Goal: Task Accomplishment & Management: Manage account settings

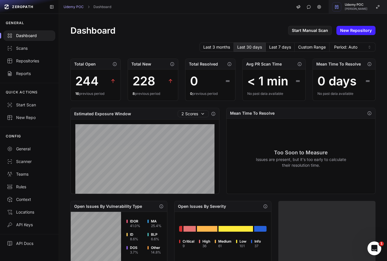
click at [364, 8] on span "[PERSON_NAME]" at bounding box center [356, 8] width 23 height 3
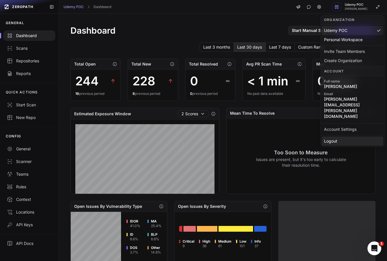
click at [355, 136] on div "Logout" at bounding box center [352, 140] width 61 height 9
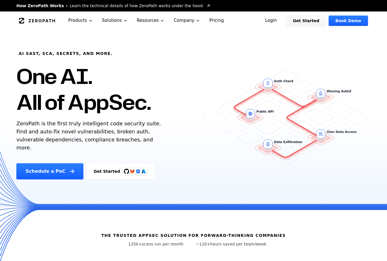
click at [275, 21] on link "Login" at bounding box center [271, 21] width 26 height 10
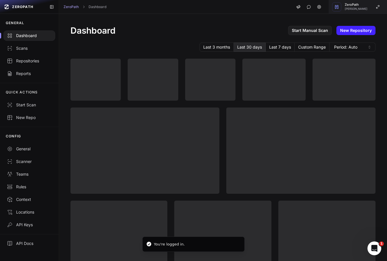
click at [370, 6] on button "ZeroPath Etienne Lunetta" at bounding box center [357, 7] width 58 height 14
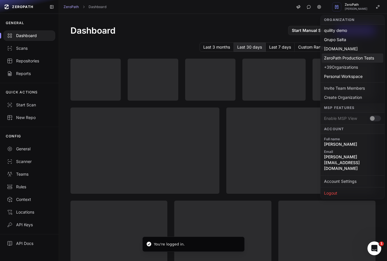
click at [334, 58] on div "ZeroPath Production Tests" at bounding box center [352, 57] width 61 height 9
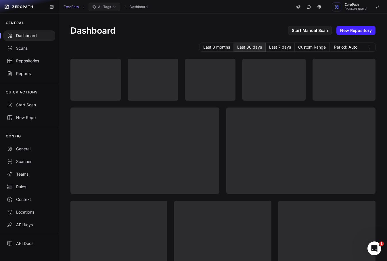
click at [111, 6] on button "All Tags" at bounding box center [104, 7] width 31 height 9
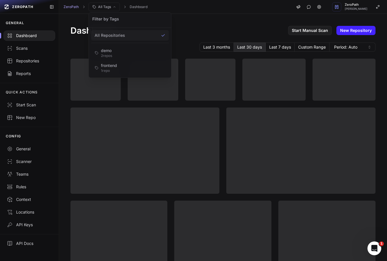
click at [204, 30] on div "Dashboard Start Manual Scan New Repository" at bounding box center [222, 30] width 305 height 10
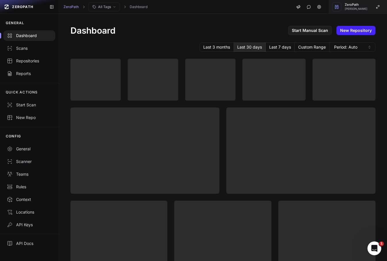
click at [363, 7] on div "ZeroPath Etienne Lunetta" at bounding box center [356, 6] width 23 height 7
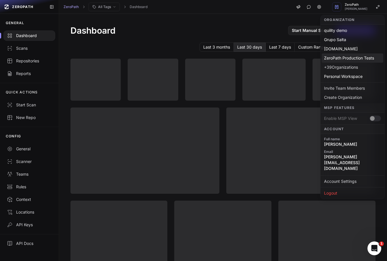
click at [349, 58] on div "ZeroPath Production Tests" at bounding box center [352, 57] width 61 height 9
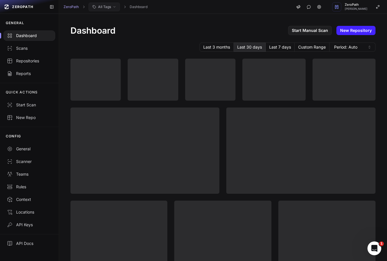
click at [105, 7] on span "All Tags" at bounding box center [104, 7] width 13 height 5
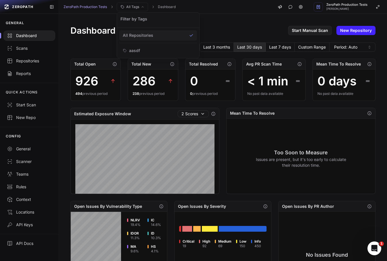
click at [224, 37] on div "Dashboard Start Manual Scan New Repository Last 3 months Last 30 days Last 7 da…" at bounding box center [223, 221] width 328 height 414
click at [349, 29] on link "New Repository" at bounding box center [355, 30] width 39 height 9
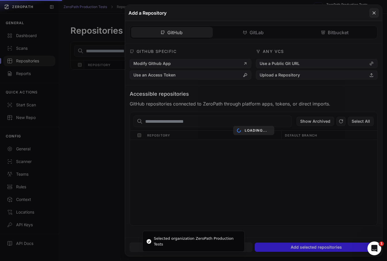
click at [292, 65] on div "Loading..." at bounding box center [253, 130] width 257 height 251
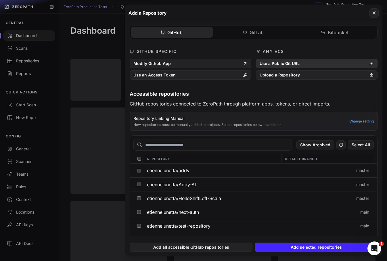
click at [288, 64] on button "Use a Public Git URL" at bounding box center [317, 63] width 122 height 9
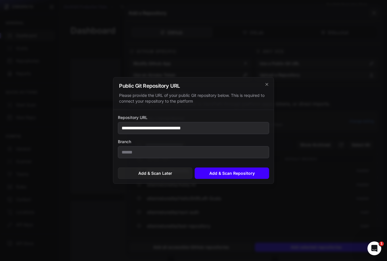
click at [238, 175] on button "Add & Scan Repository" at bounding box center [232, 173] width 74 height 11
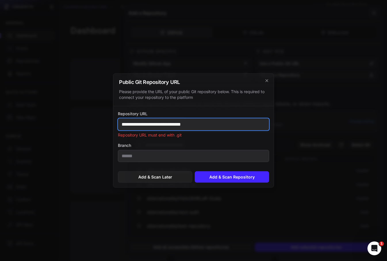
click at [207, 126] on input "**********" at bounding box center [193, 124] width 151 height 12
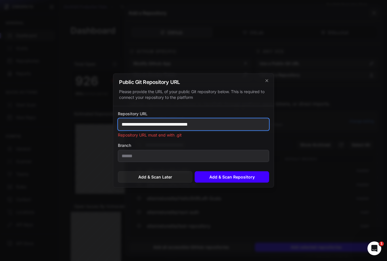
type input "**********"
click at [241, 180] on button "Add & Scan Repository" at bounding box center [232, 176] width 74 height 11
